Goal: Find specific page/section: Find specific page/section

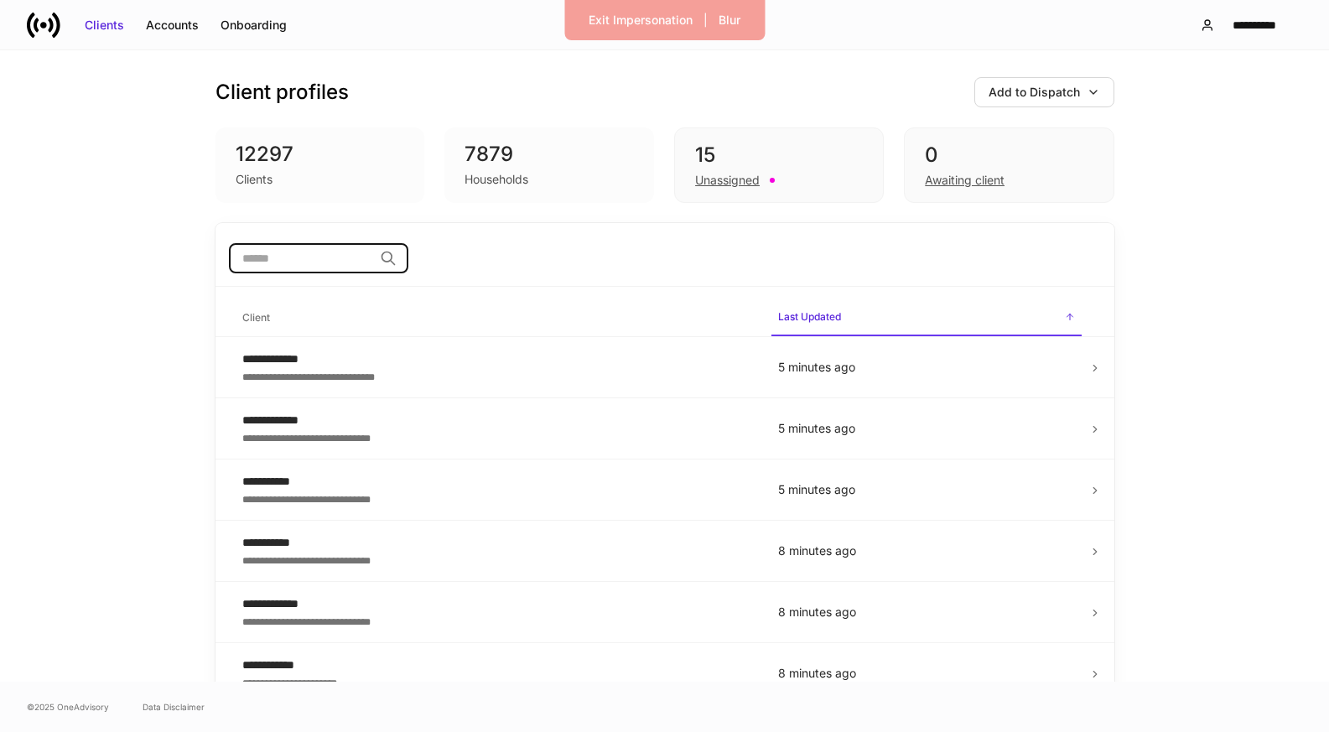
click at [356, 268] on input "search" at bounding box center [301, 258] width 144 height 30
type input "******"
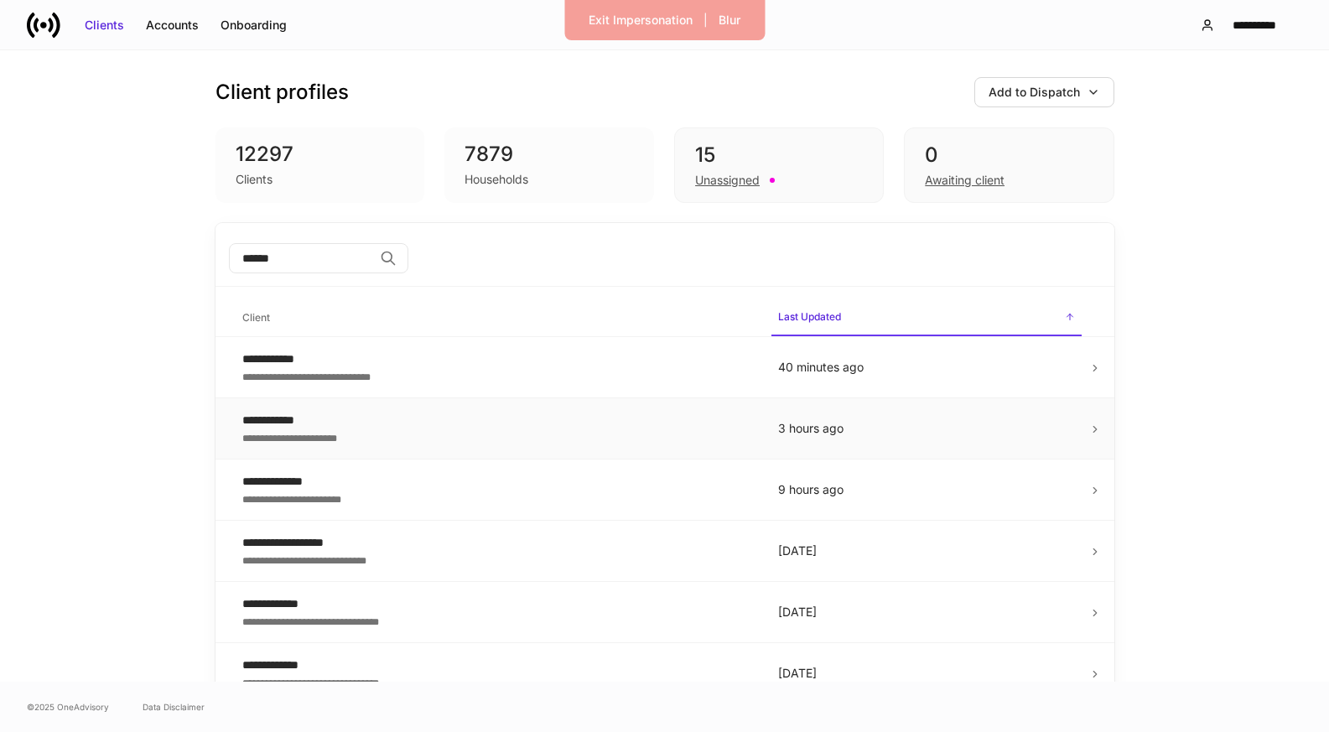
click at [365, 423] on div "**********" at bounding box center [496, 420] width 509 height 17
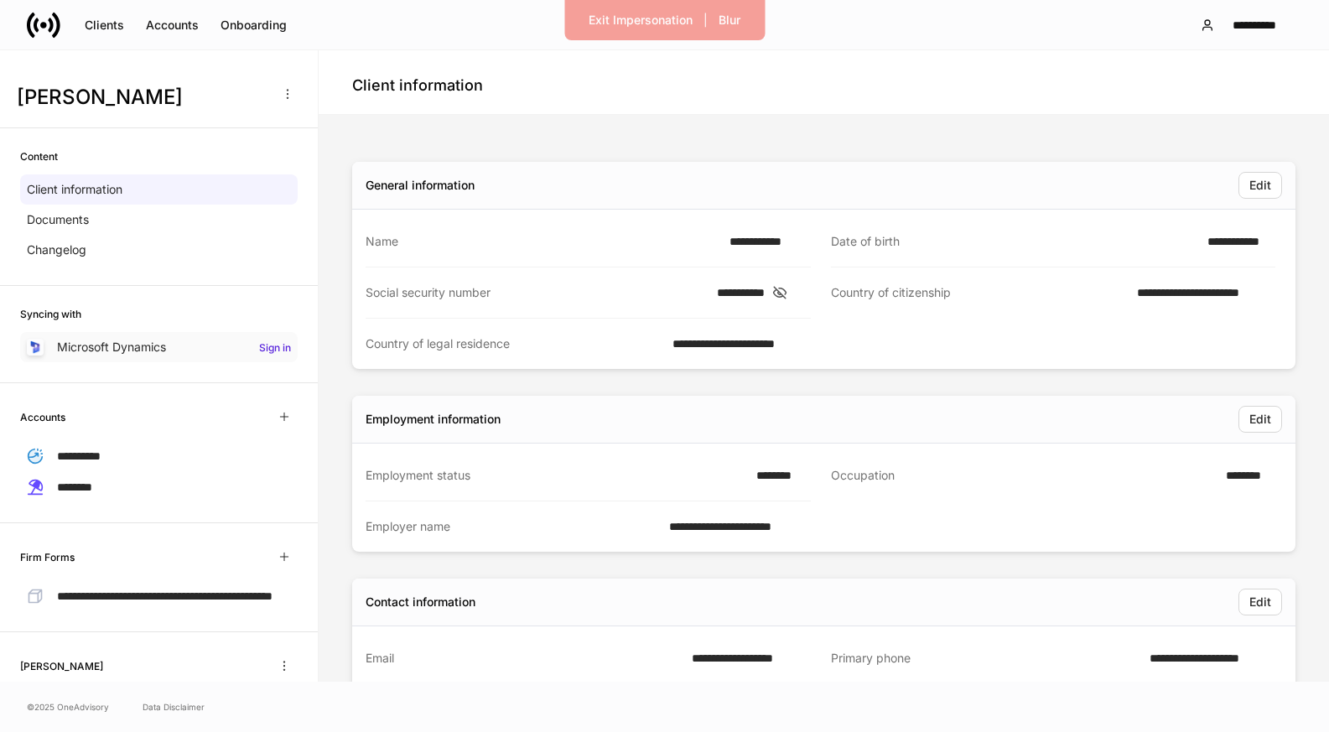
click at [187, 350] on div "Microsoft Dynamics Sign in" at bounding box center [159, 347] width 278 height 30
